Goal: Information Seeking & Learning: Learn about a topic

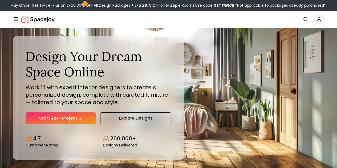
click at [0, 0] on link "Start Your Project" at bounding box center [0, 0] width 0 height 0
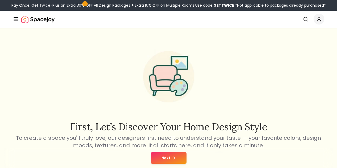
click at [0, 0] on link "AI Design" at bounding box center [0, 0] width 0 height 0
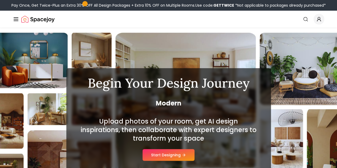
click at [173, 155] on button "Start Designing" at bounding box center [168, 155] width 52 height 12
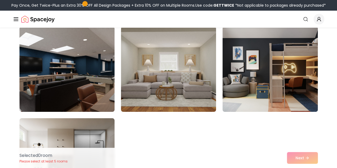
scroll to position [3116, 0]
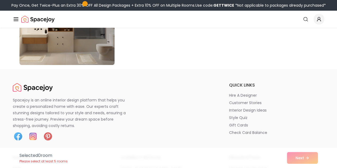
click at [0, 0] on icon "Main" at bounding box center [0, 0] width 0 height 0
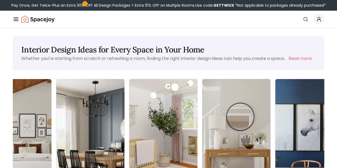
scroll to position [0, 124]
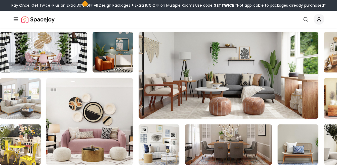
scroll to position [453, 0]
